Goal: Transaction & Acquisition: Purchase product/service

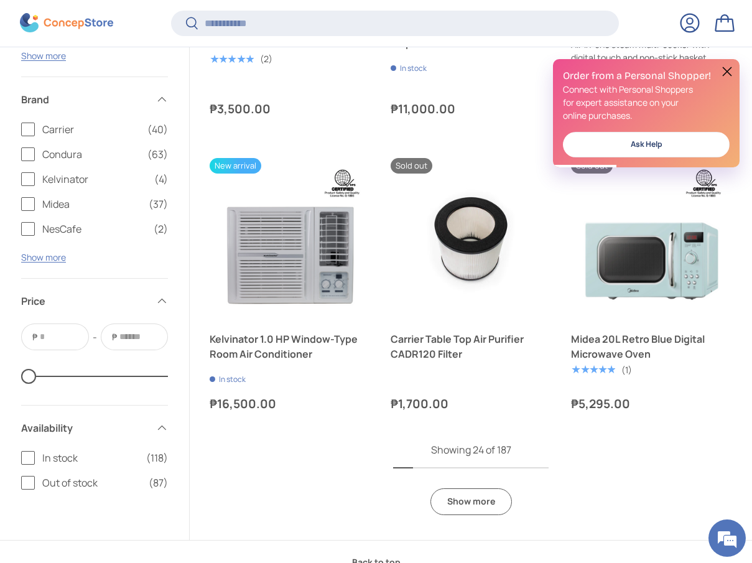
scroll to position [2497, 0]
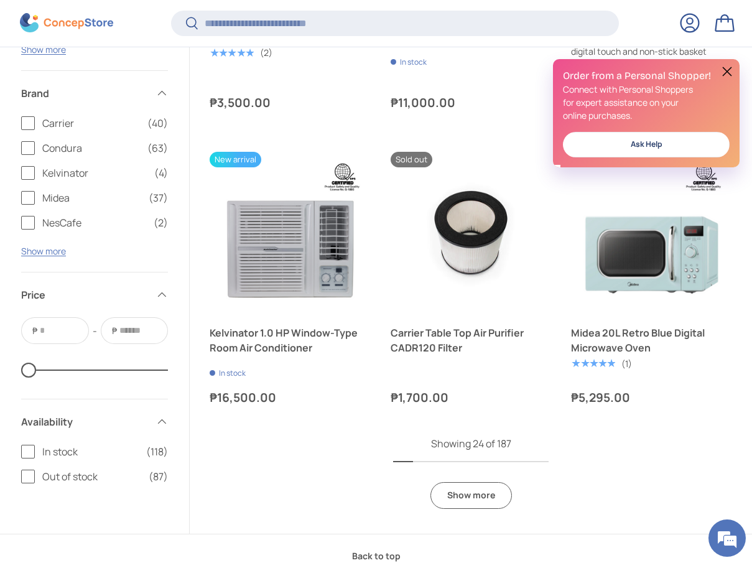
click at [480, 500] on link "Show more" at bounding box center [470, 495] width 81 height 27
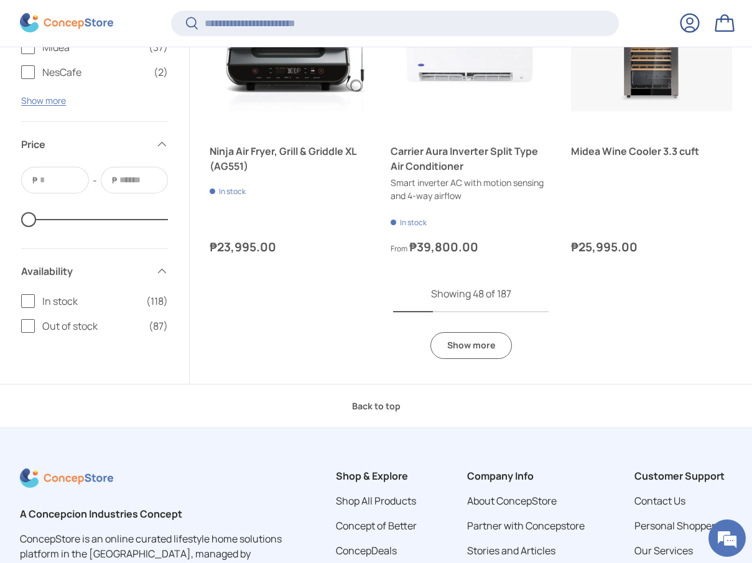
scroll to position [5139, 0]
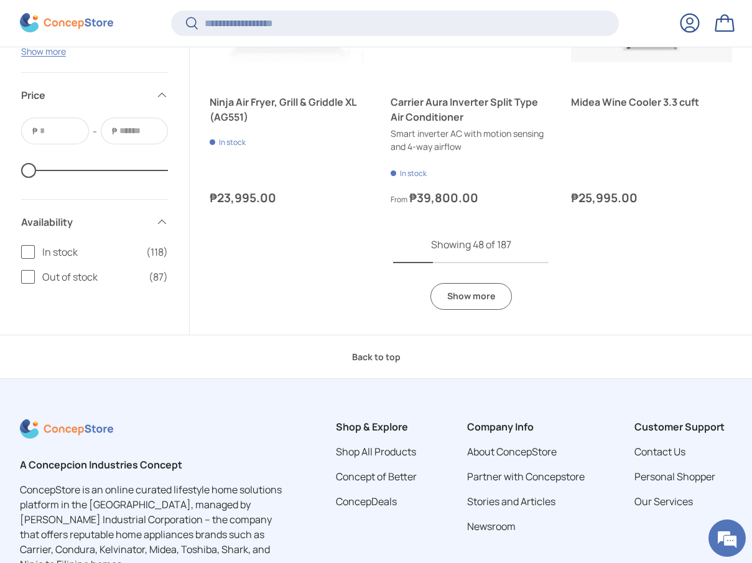
click at [489, 296] on link "Show more" at bounding box center [470, 296] width 81 height 27
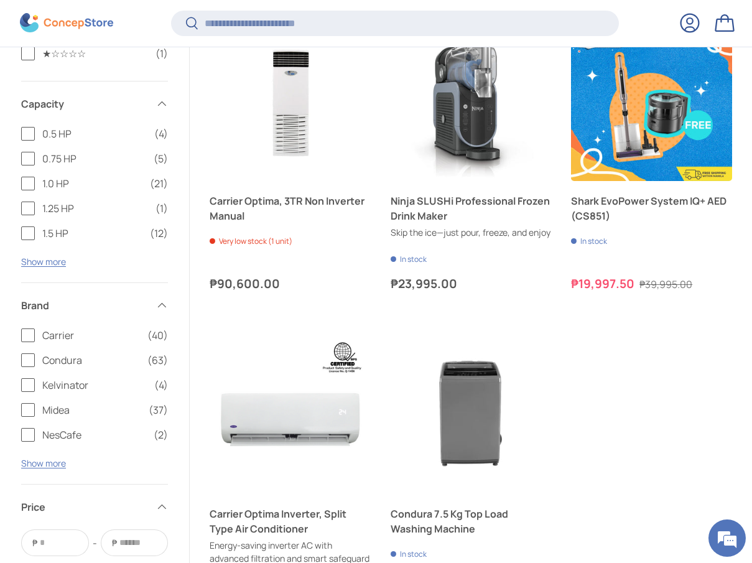
scroll to position [7444, 0]
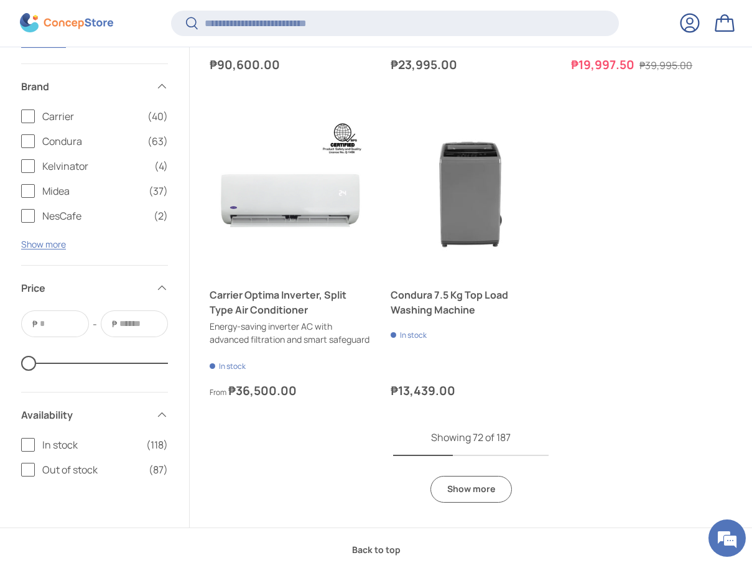
click at [480, 502] on link "Show more" at bounding box center [470, 489] width 81 height 27
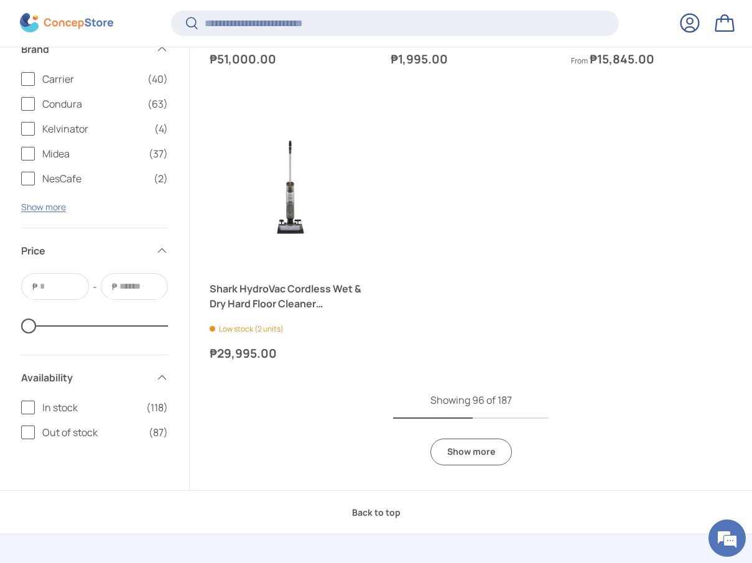
scroll to position [10003, 0]
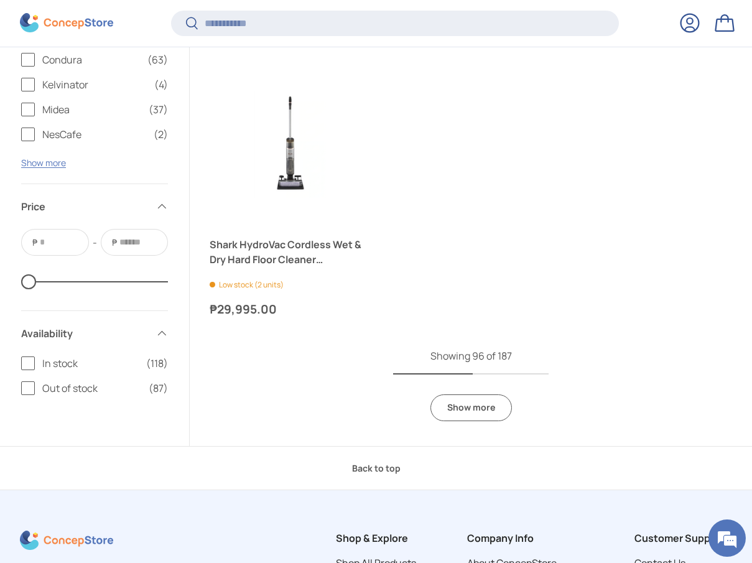
click at [471, 421] on link "Show more" at bounding box center [470, 407] width 81 height 27
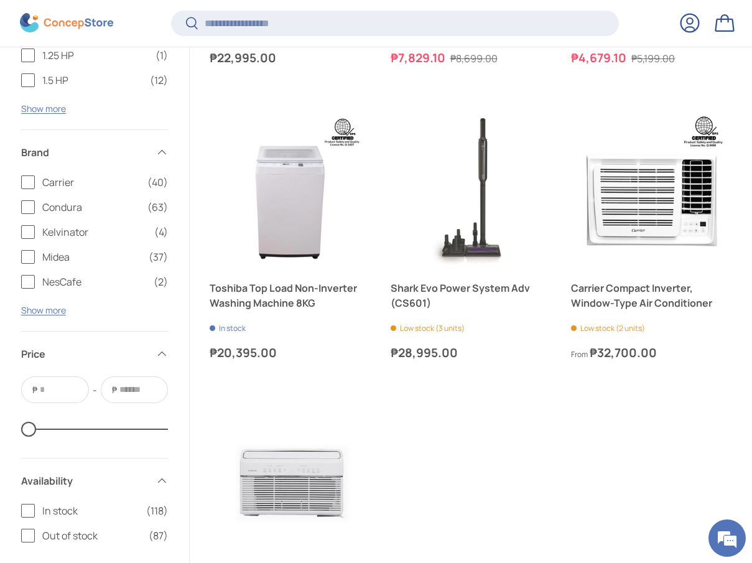
scroll to position [12477, 0]
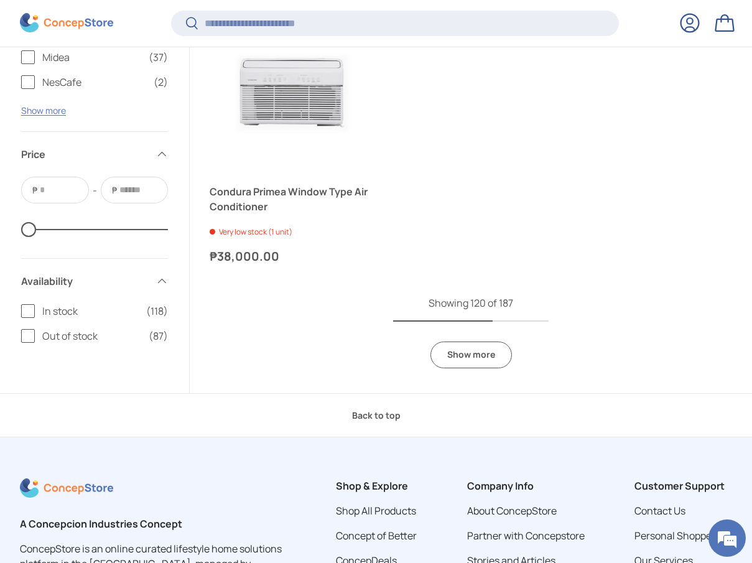
click at [486, 368] on link "Show more" at bounding box center [470, 354] width 81 height 27
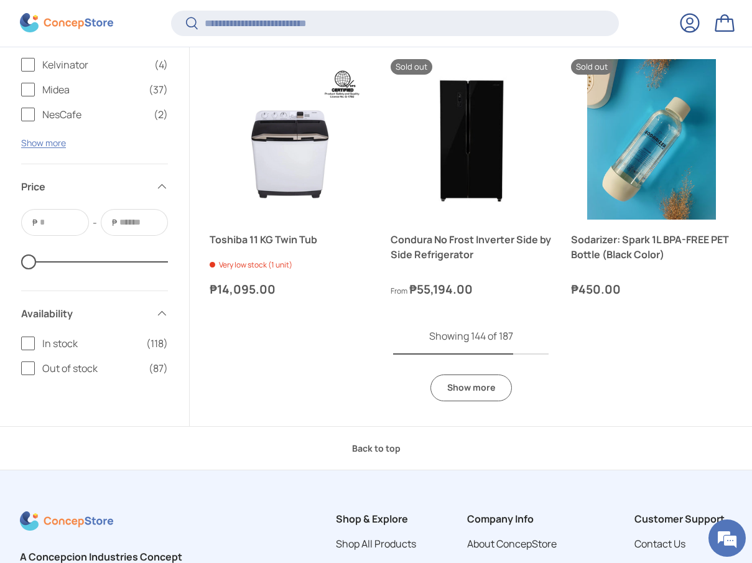
scroll to position [14562, 0]
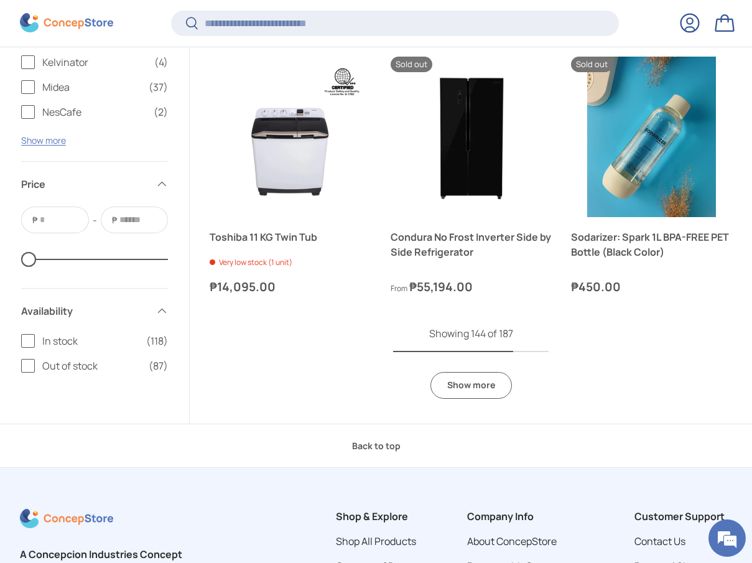
click at [479, 399] on link "Show more" at bounding box center [470, 385] width 81 height 27
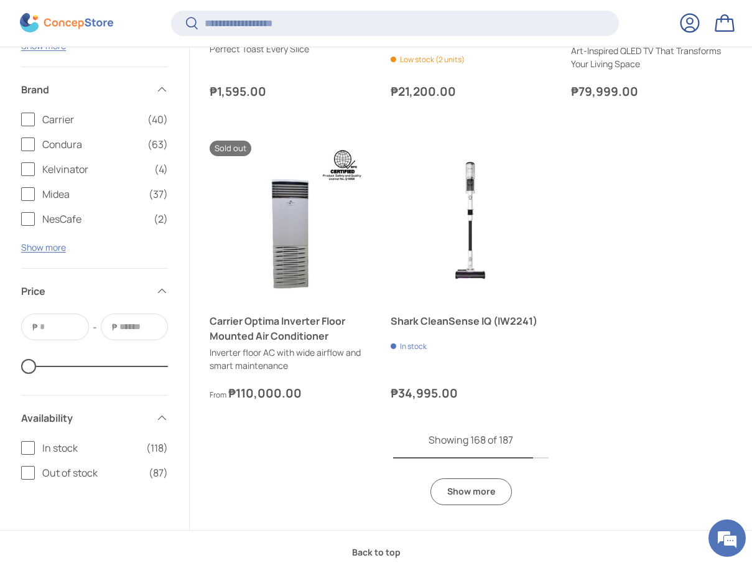
scroll to position [16671, 0]
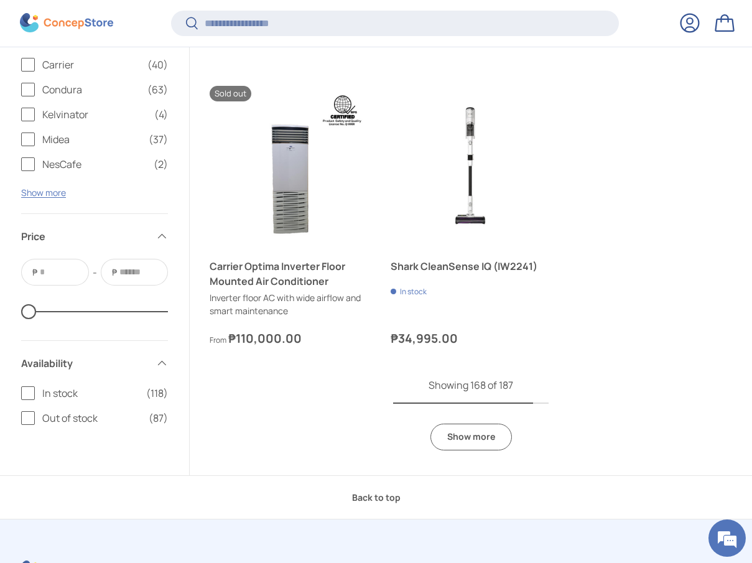
click at [478, 450] on link "Show more" at bounding box center [470, 436] width 81 height 27
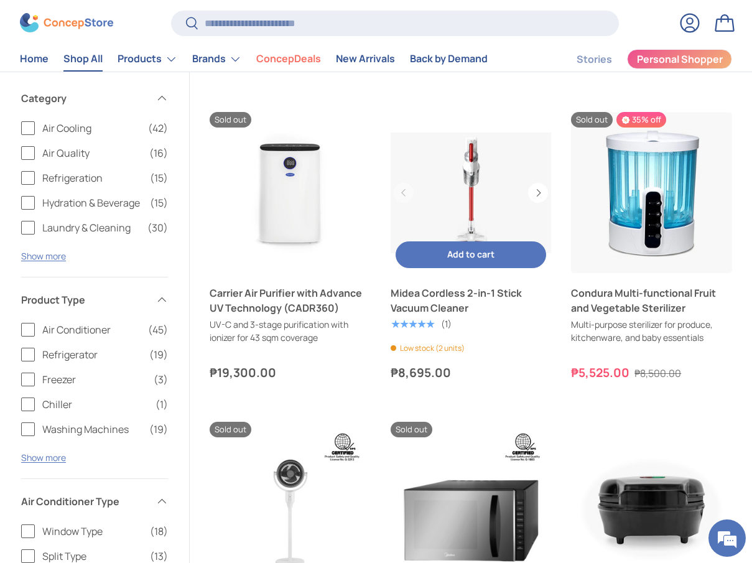
scroll to position [3695, 0]
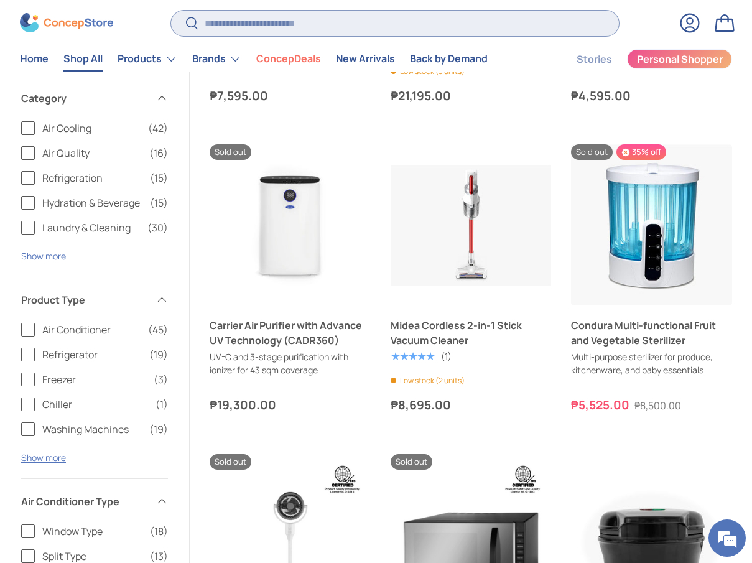
click at [466, 30] on input "Search" at bounding box center [395, 23] width 448 height 25
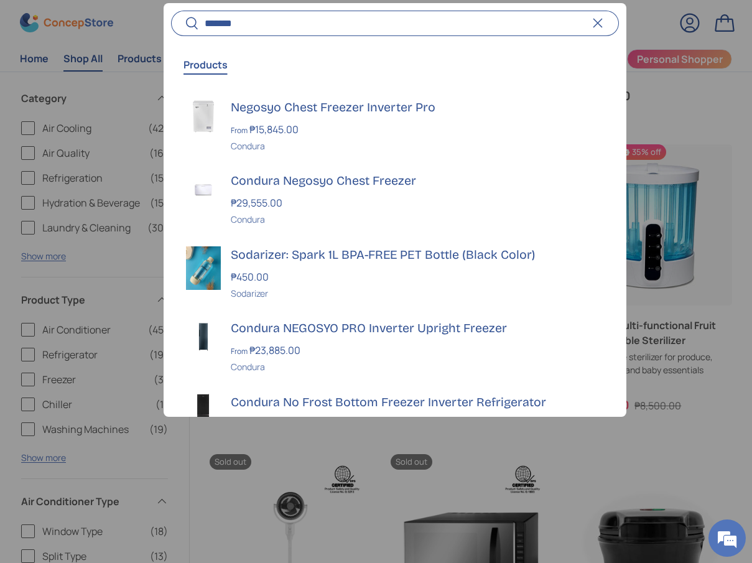
type input "*******"
click at [171, 10] on button "Search" at bounding box center [185, 24] width 28 height 29
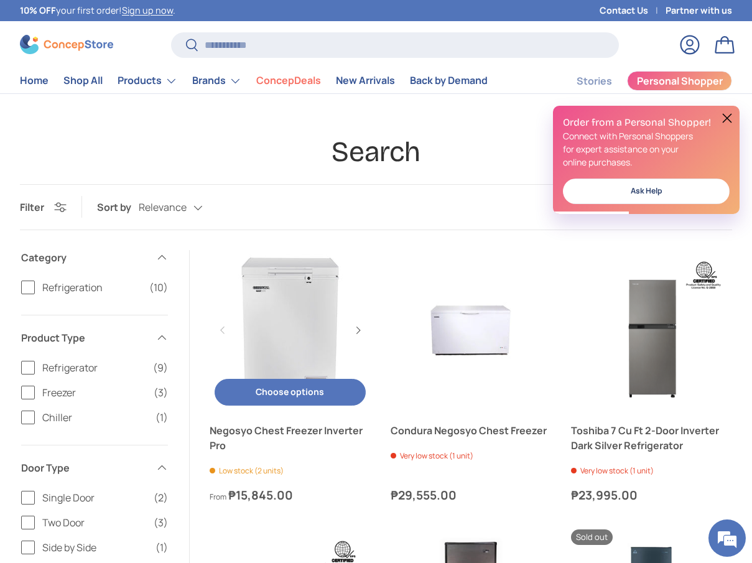
click at [277, 302] on link "Negosyo Chest Freezer Inverter Pro" at bounding box center [290, 330] width 161 height 161
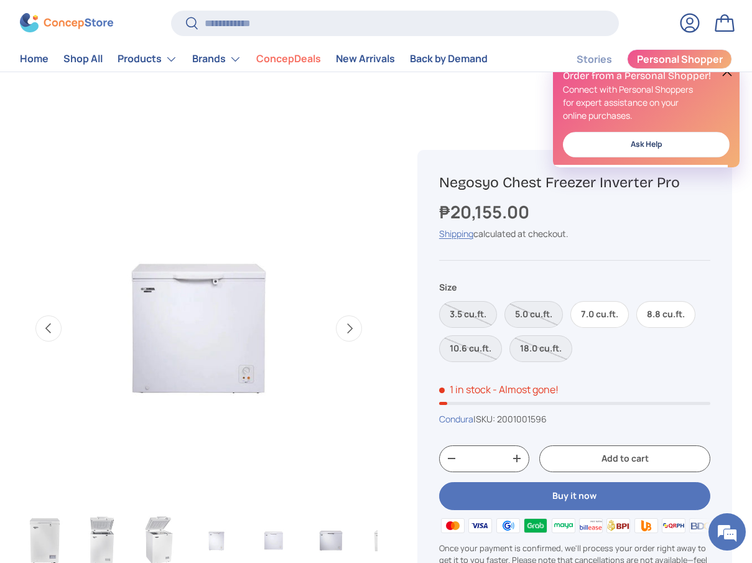
scroll to position [370, 0]
